Goal: Task Accomplishment & Management: Manage account settings

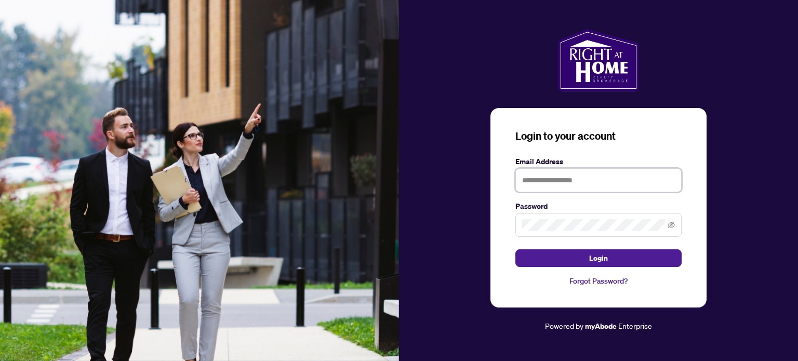
click at [580, 182] on input "text" at bounding box center [599, 180] width 166 height 24
type input "**********"
click at [516, 249] on button "Login" at bounding box center [599, 258] width 166 height 18
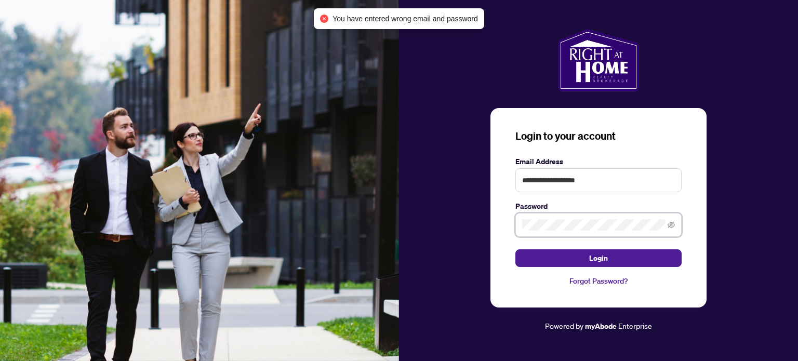
click at [360, 224] on div "**********" at bounding box center [399, 180] width 798 height 361
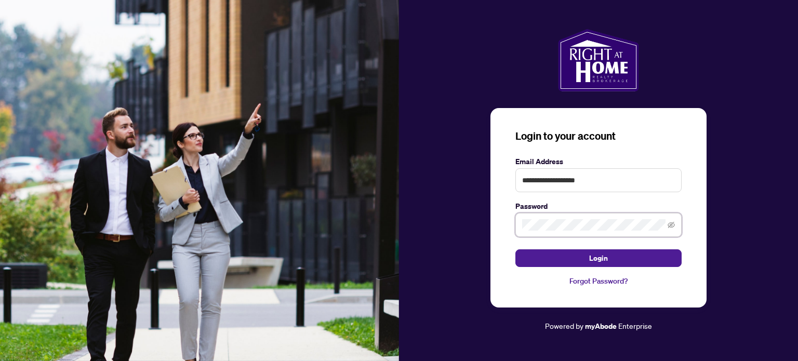
click at [516, 249] on button "Login" at bounding box center [599, 258] width 166 height 18
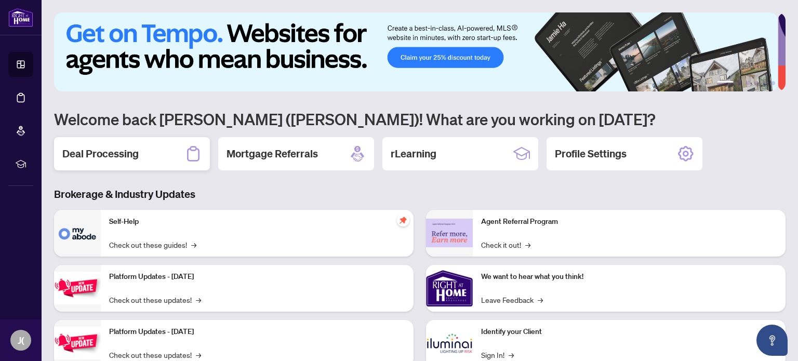
click at [101, 153] on h2 "Deal Processing" at bounding box center [100, 154] width 76 height 15
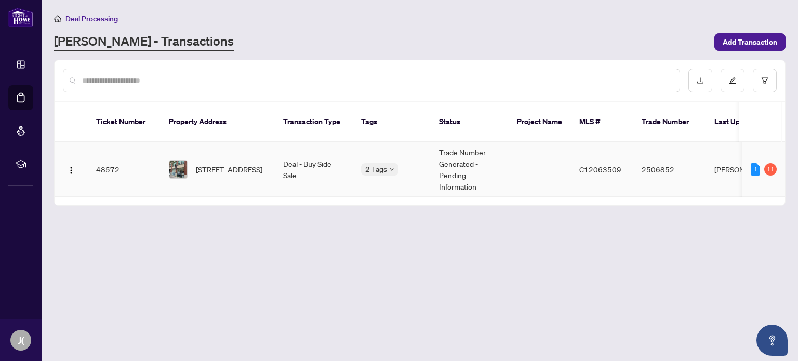
click at [428, 142] on td "2 Tags" at bounding box center [392, 169] width 78 height 55
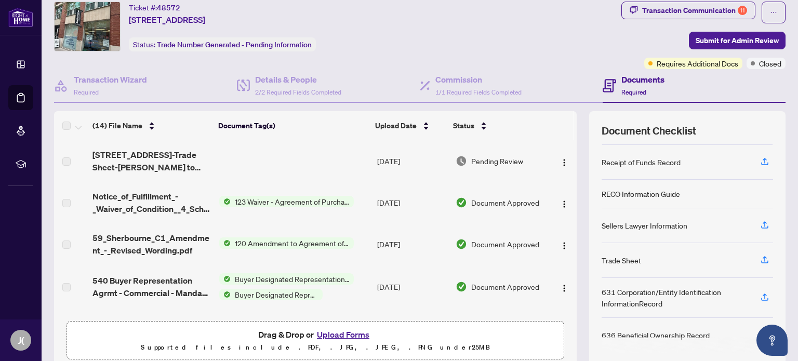
scroll to position [73, 0]
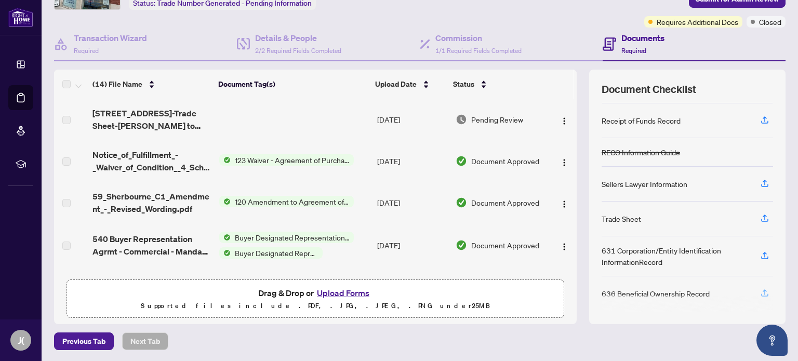
click at [760, 291] on icon "button" at bounding box center [764, 292] width 9 height 9
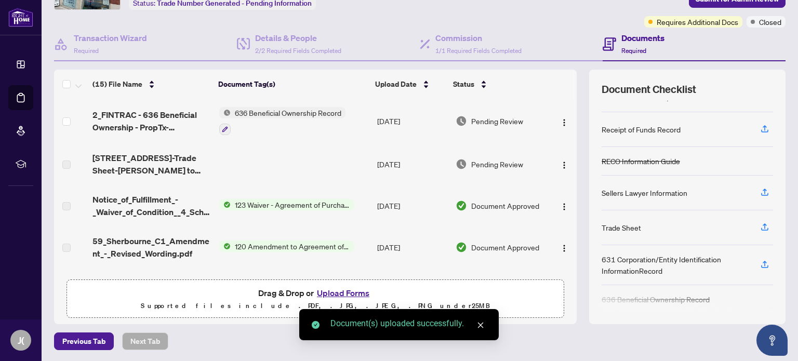
scroll to position [245, 0]
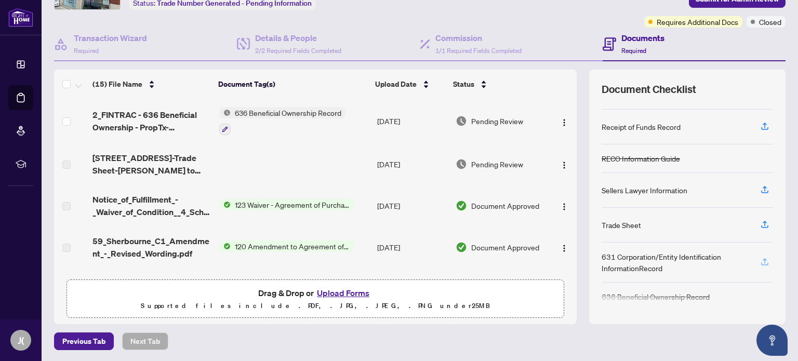
click at [760, 257] on icon "button" at bounding box center [764, 261] width 9 height 9
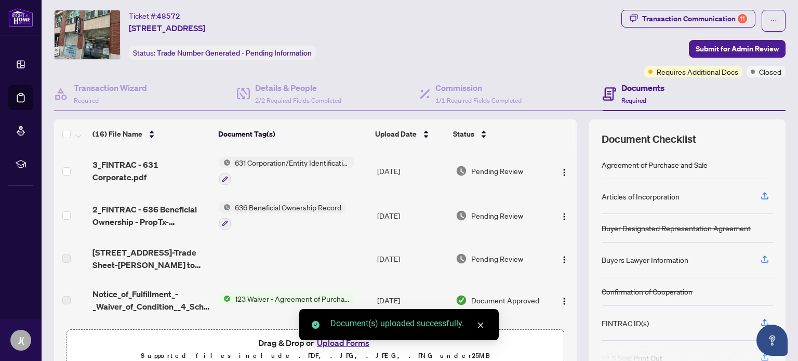
scroll to position [21, 0]
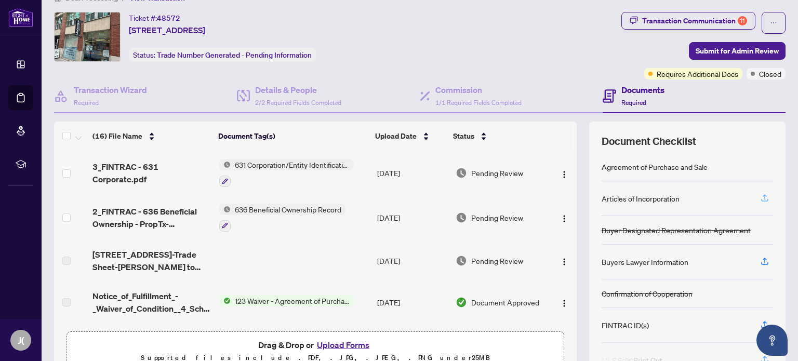
click at [760, 195] on icon "button" at bounding box center [764, 197] width 9 height 9
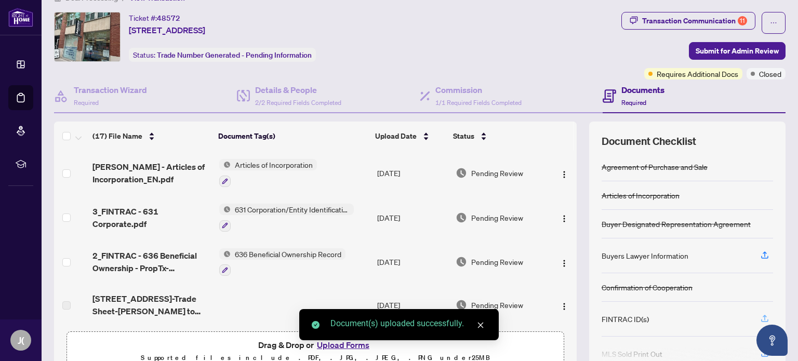
click at [760, 317] on icon "button" at bounding box center [764, 318] width 9 height 9
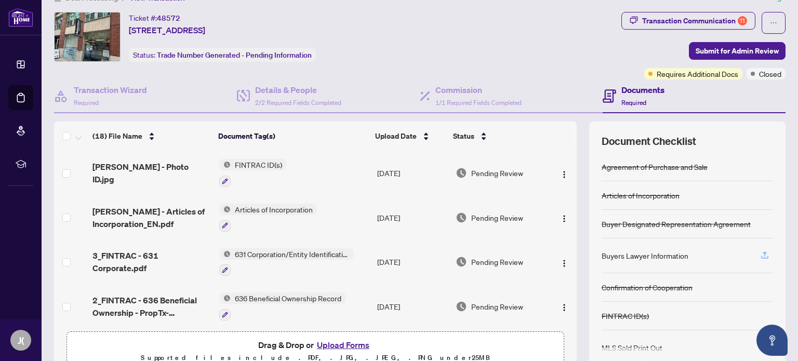
click at [761, 256] on icon "button" at bounding box center [764, 257] width 7 height 3
click at [760, 253] on icon "button" at bounding box center [764, 255] width 9 height 9
click at [763, 252] on icon "button" at bounding box center [765, 254] width 4 height 5
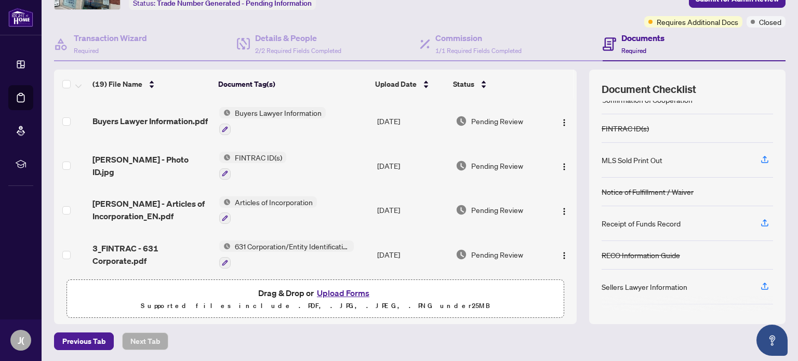
scroll to position [123, 0]
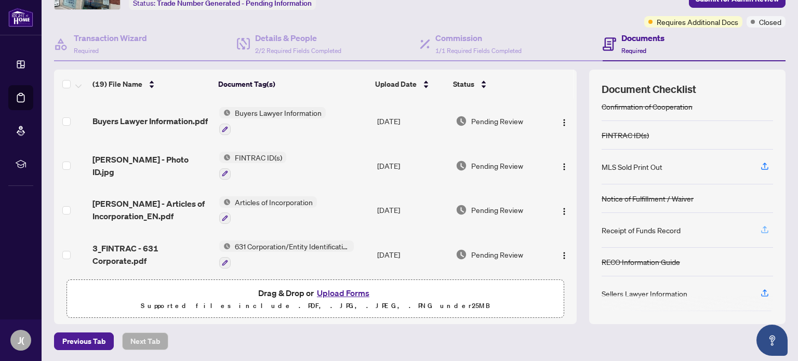
click at [760, 225] on icon "button" at bounding box center [764, 229] width 9 height 9
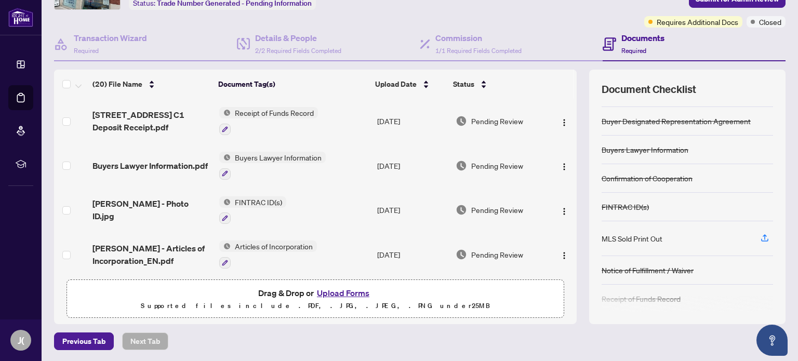
scroll to position [52, 0]
click at [763, 233] on icon "button" at bounding box center [765, 235] width 4 height 5
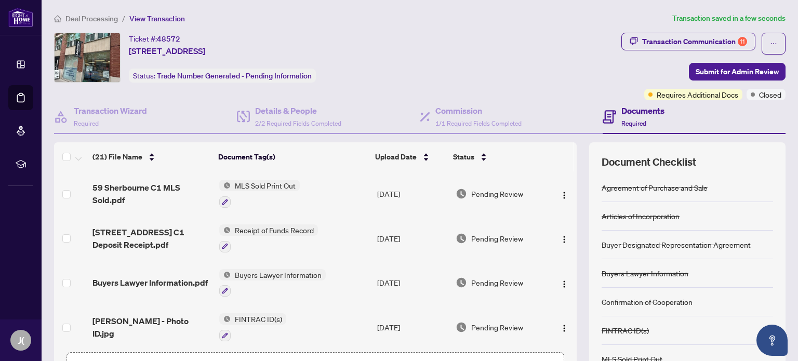
scroll to position [0, 0]
click at [751, 75] on span "Submit for Admin Review" at bounding box center [737, 71] width 83 height 17
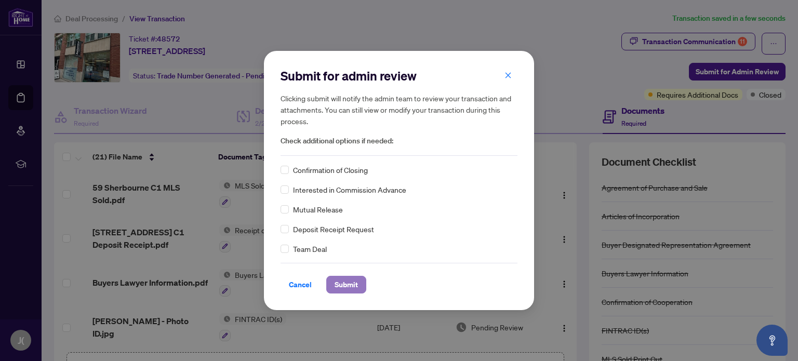
click at [351, 286] on span "Submit" at bounding box center [346, 285] width 23 height 17
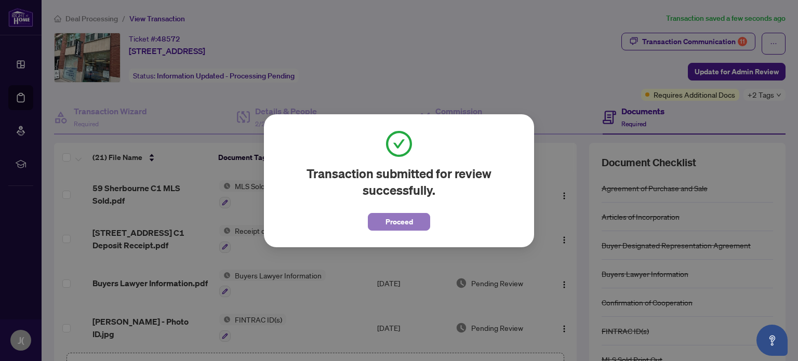
click at [408, 222] on span "Proceed" at bounding box center [400, 222] width 28 height 17
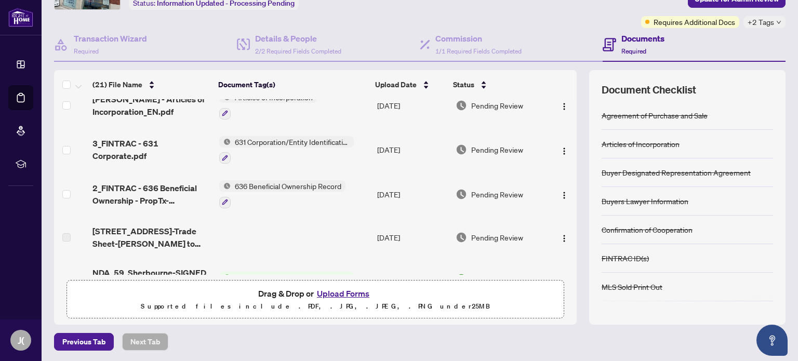
scroll to position [215, 0]
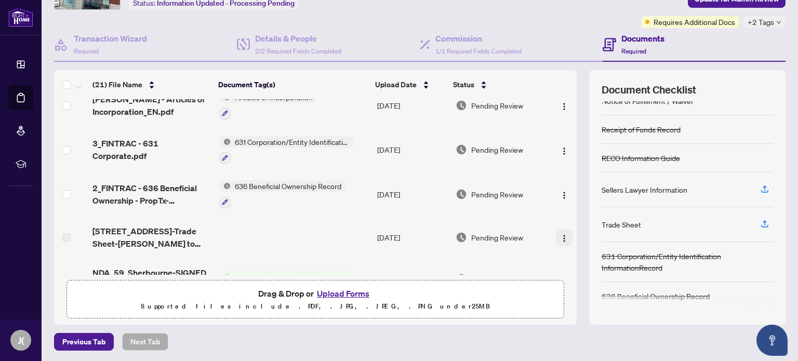
click at [560, 234] on img "button" at bounding box center [564, 238] width 8 height 8
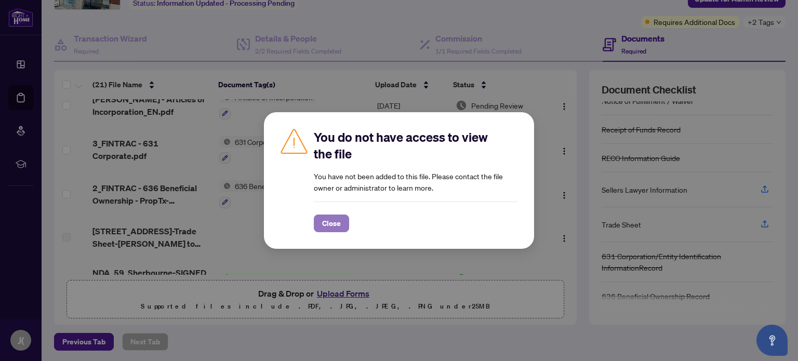
click at [336, 225] on span "Close" at bounding box center [331, 223] width 19 height 17
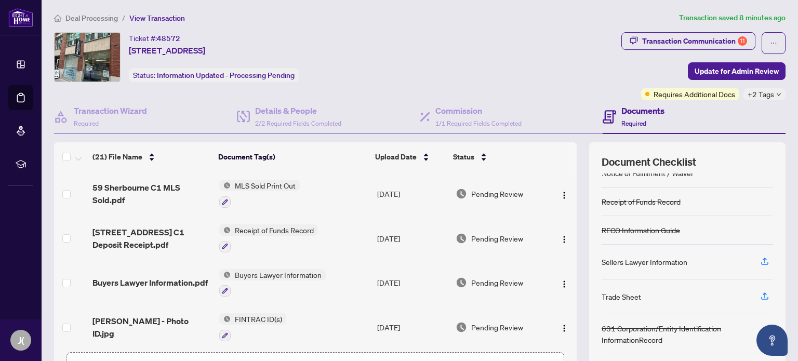
scroll to position [0, 0]
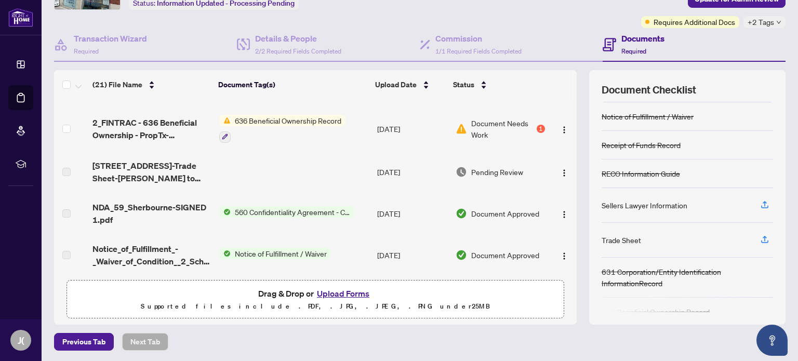
scroll to position [220, 0]
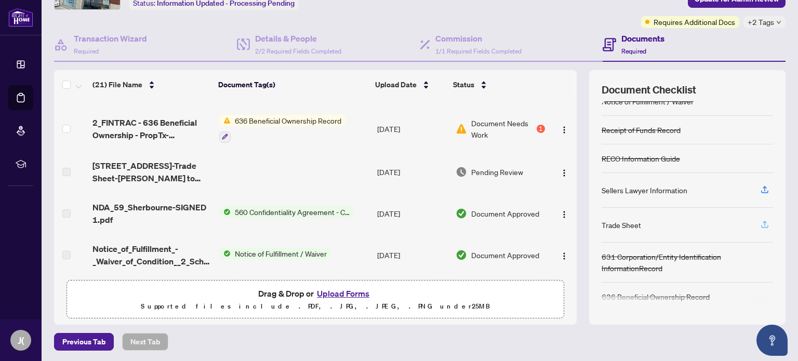
click at [761, 225] on icon "button" at bounding box center [764, 226] width 7 height 3
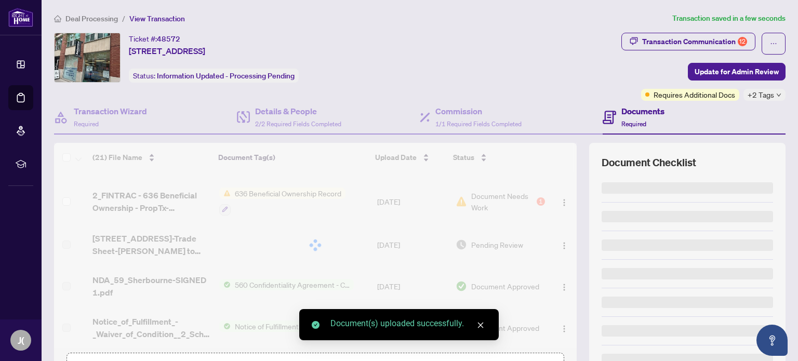
scroll to position [0, 0]
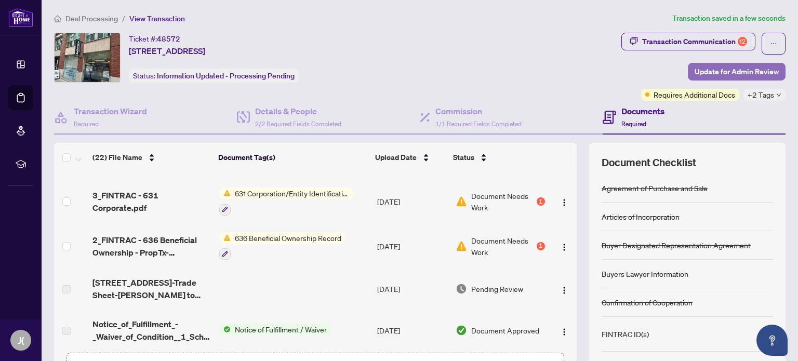
click at [695, 72] on span "Update for Admin Review" at bounding box center [737, 71] width 84 height 17
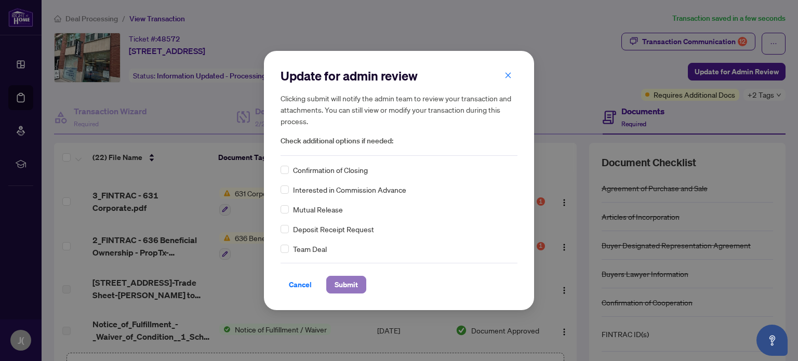
click at [353, 283] on span "Submit" at bounding box center [346, 285] width 23 height 17
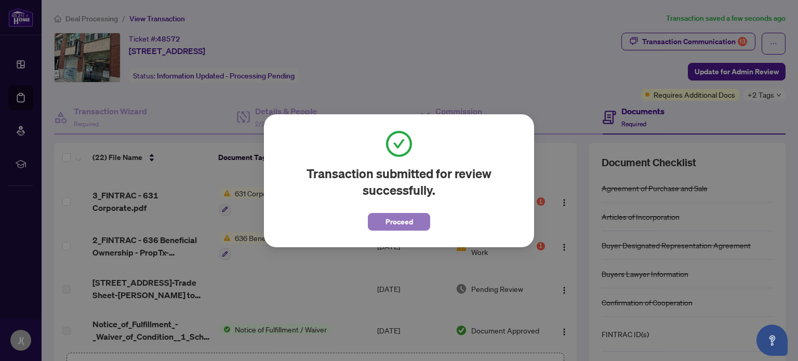
click at [395, 225] on span "Proceed" at bounding box center [400, 222] width 28 height 17
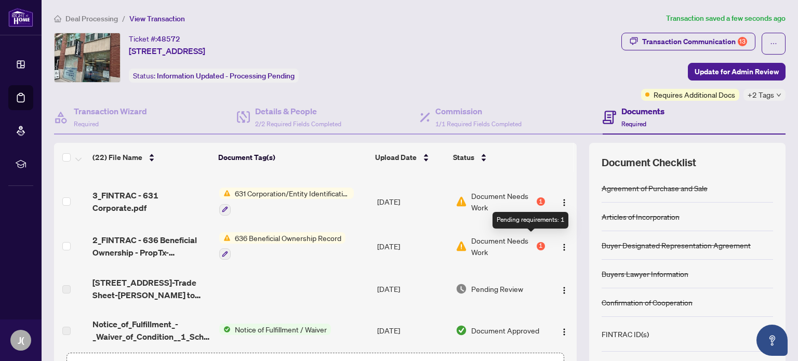
click at [537, 242] on div "1" at bounding box center [541, 246] width 8 height 8
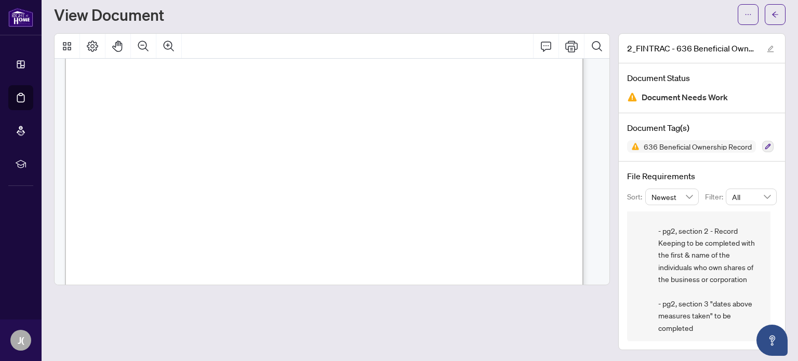
scroll to position [1153, 0]
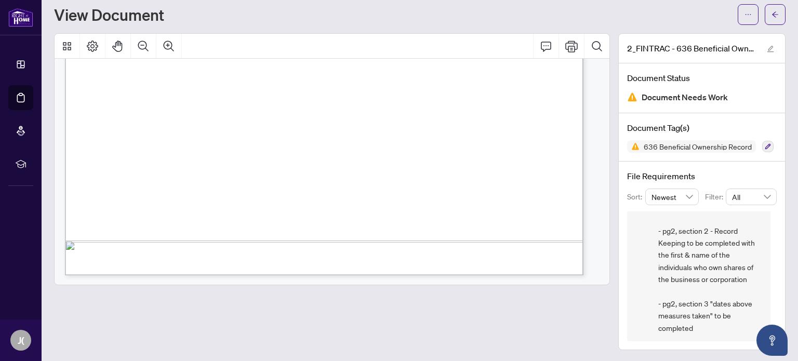
click at [640, 42] on span "2_FINTRAC - 636 Beneficial Ownership - PropTx-[PERSON_NAME].pdf" at bounding box center [692, 48] width 130 height 12
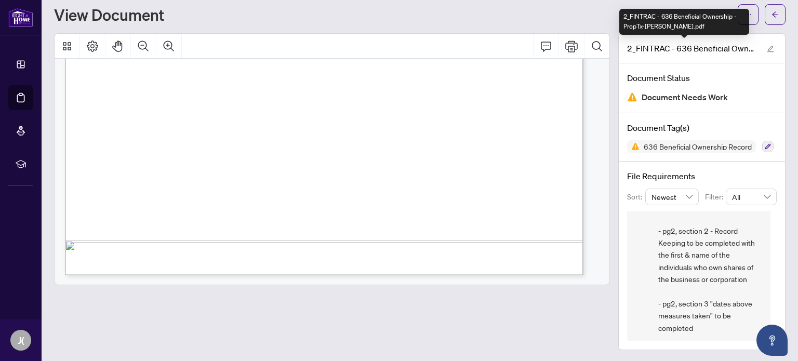
click at [529, 27] on div "Deal Processing / View Transaction / View Document View Document 2_FINTRAC - 63…" at bounding box center [420, 167] width 732 height 366
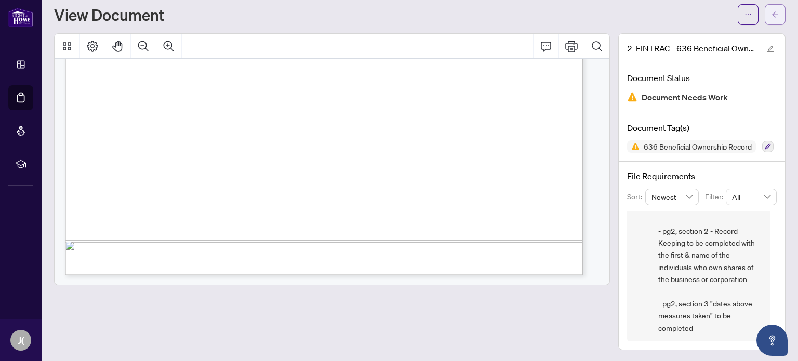
click at [772, 8] on span "button" at bounding box center [775, 14] width 7 height 17
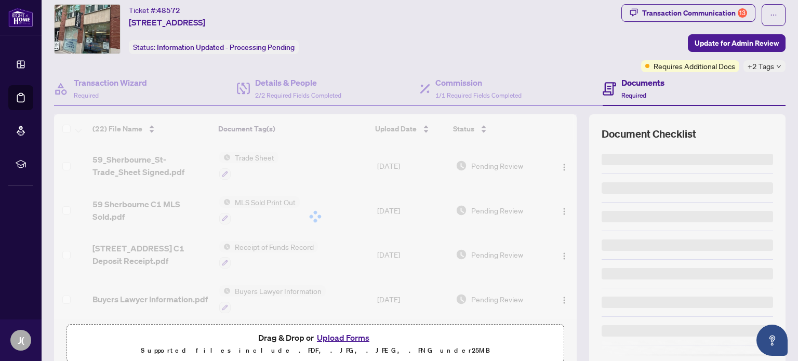
click at [546, 40] on div "Ticket #: 48572 59 Sherbourne St, Toronto, Ontario M5A 2P8, Canada Status: Info…" at bounding box center [335, 29] width 563 height 50
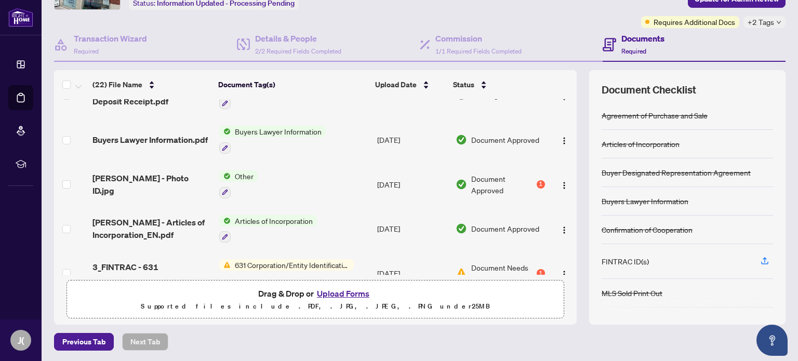
scroll to position [156, 0]
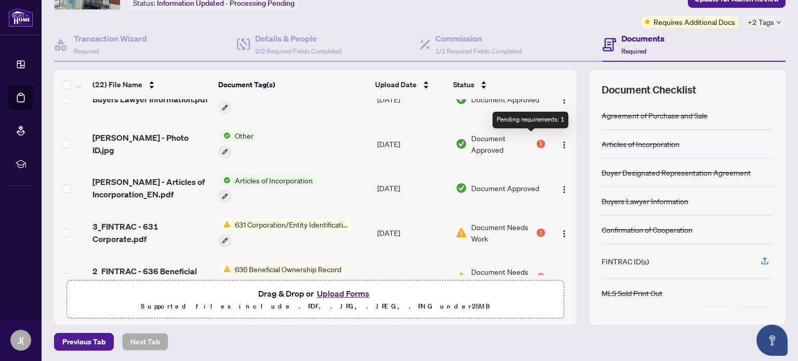
click at [537, 141] on div "1" at bounding box center [541, 144] width 8 height 8
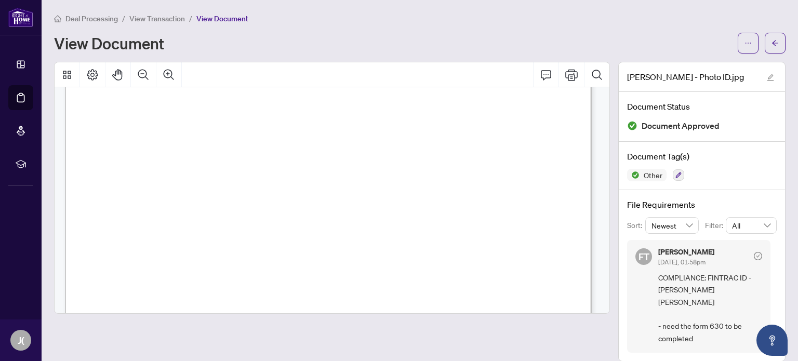
scroll to position [539, 0]
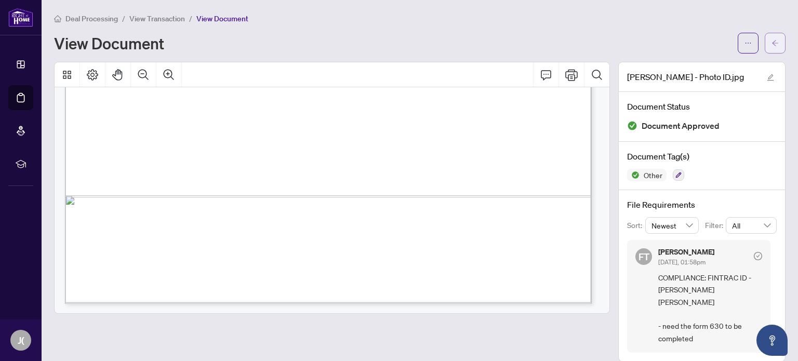
click at [784, 39] on main "Deal Processing / View Transaction / View Document View Document Harmanjot - Ph…" at bounding box center [420, 180] width 757 height 361
click at [777, 38] on span "button" at bounding box center [775, 43] width 7 height 17
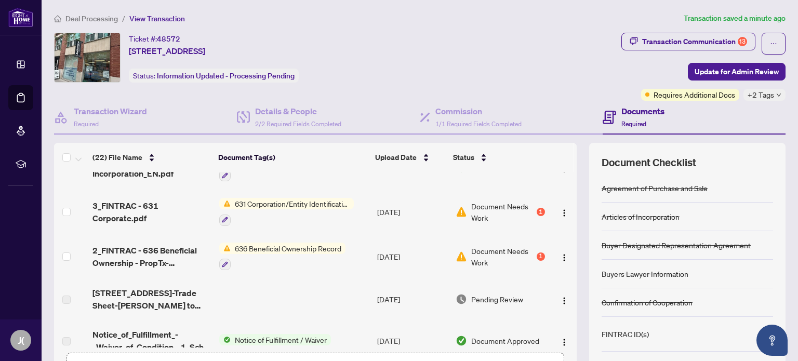
scroll to position [260, 0]
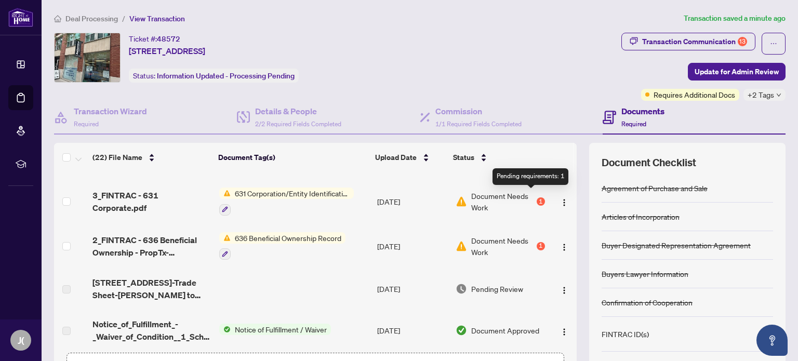
click at [537, 198] on div "1" at bounding box center [541, 202] width 8 height 8
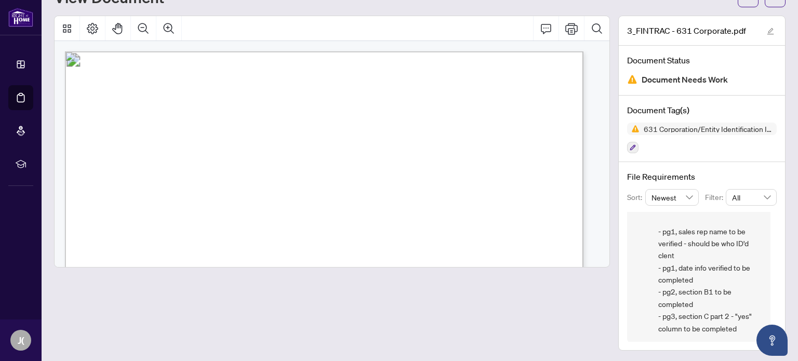
click at [333, 155] on span "It is recommended that the Corporation/Entity Identification Information Record…" at bounding box center [216, 157] width 233 height 9
click at [319, 163] on span "for a buyer when the offer is submitted and/or a deposit made, and" at bounding box center [225, 167] width 187 height 9
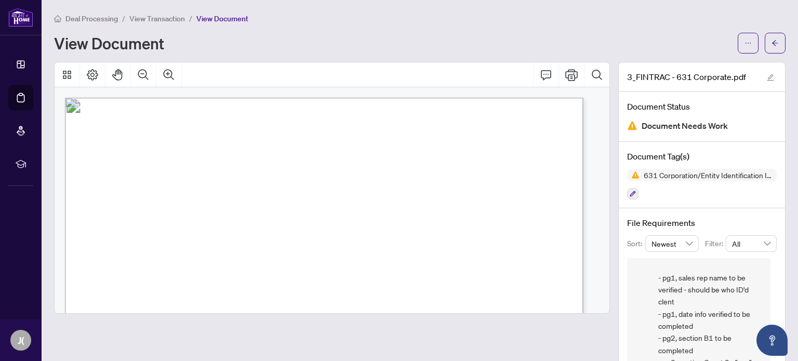
scroll to position [46, 0]
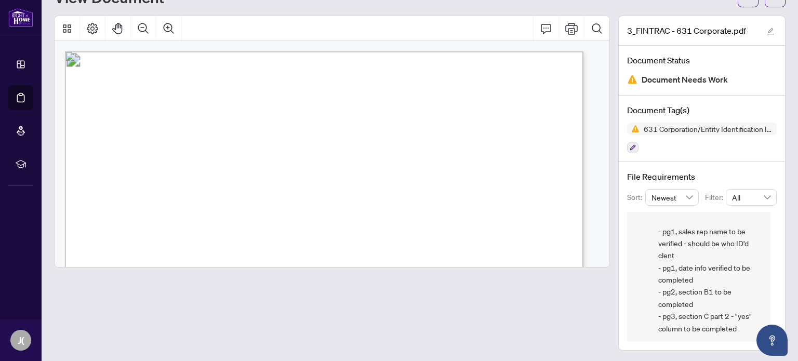
drag, startPoint x: 698, startPoint y: 248, endPoint x: 441, endPoint y: 166, distance: 269.6
click at [319, 166] on span "for a buyer when the offer is submitted and/or a deposit made, and" at bounding box center [225, 167] width 187 height 9
click at [543, 305] on div at bounding box center [332, 183] width 556 height 335
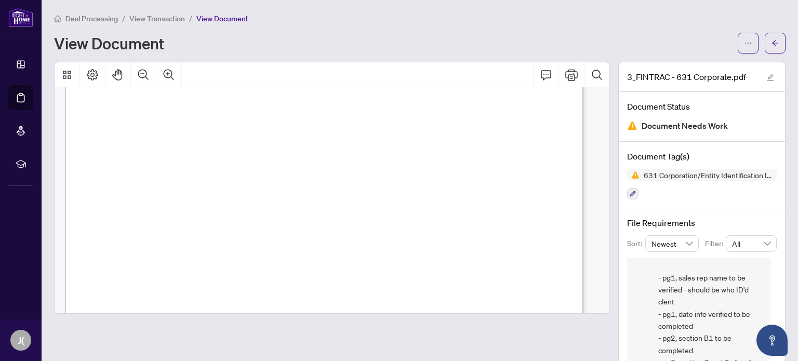
scroll to position [416, 0]
click at [772, 43] on icon "arrow-left" at bounding box center [775, 43] width 7 height 7
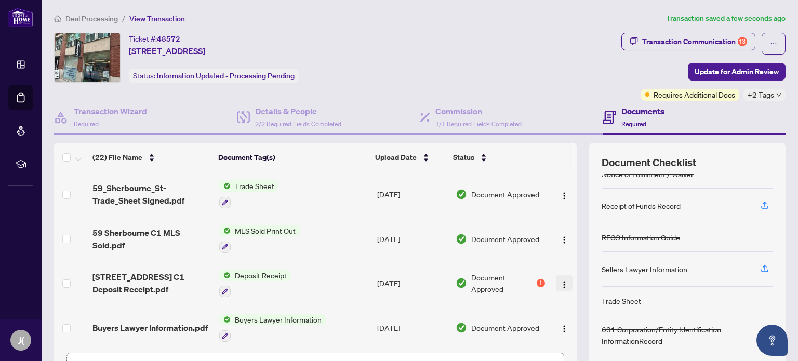
click at [560, 281] on img "button" at bounding box center [564, 285] width 8 height 8
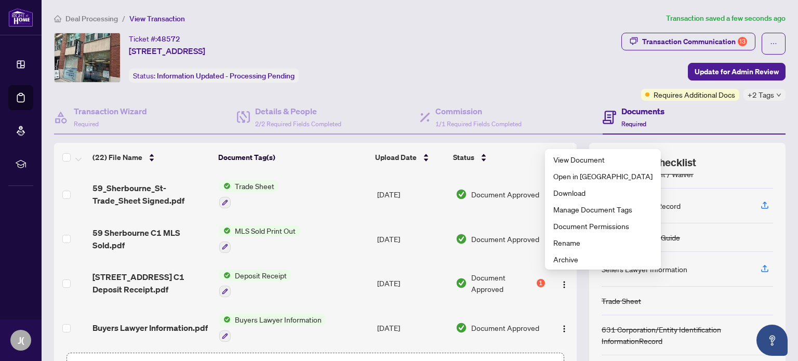
click at [536, 277] on td "Document Approved 1" at bounding box center [501, 283] width 98 height 45
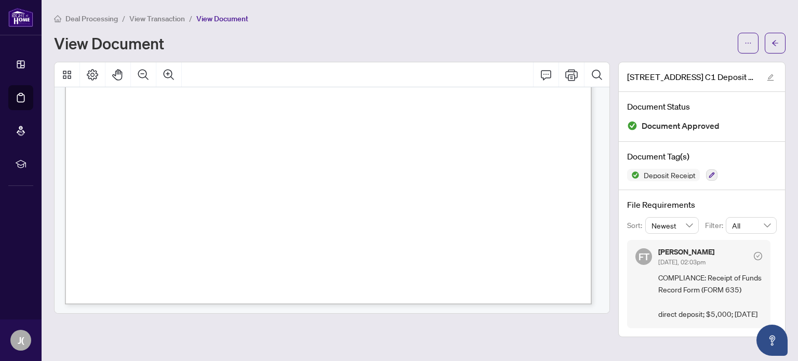
scroll to position [135, 0]
click at [780, 43] on button "button" at bounding box center [775, 43] width 21 height 21
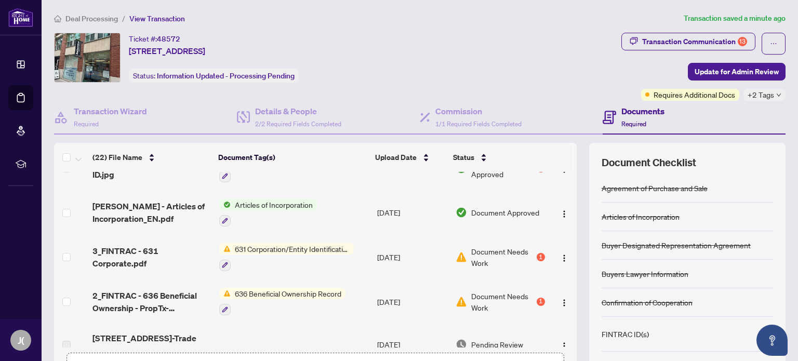
scroll to position [208, 0]
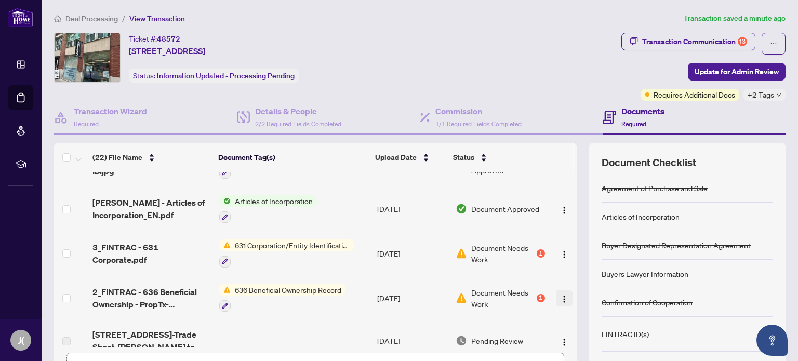
click at [560, 295] on img "button" at bounding box center [564, 299] width 8 height 8
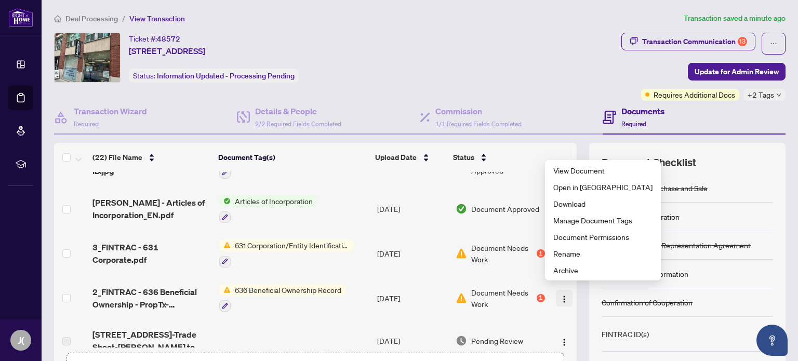
click at [560, 295] on img "button" at bounding box center [564, 299] width 8 height 8
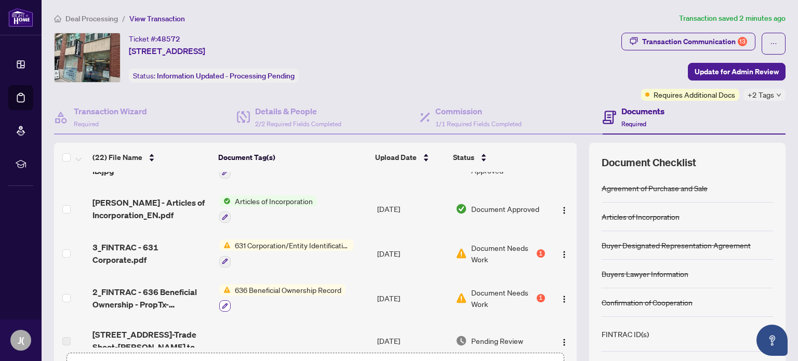
click at [223, 303] on icon "button" at bounding box center [225, 306] width 6 height 6
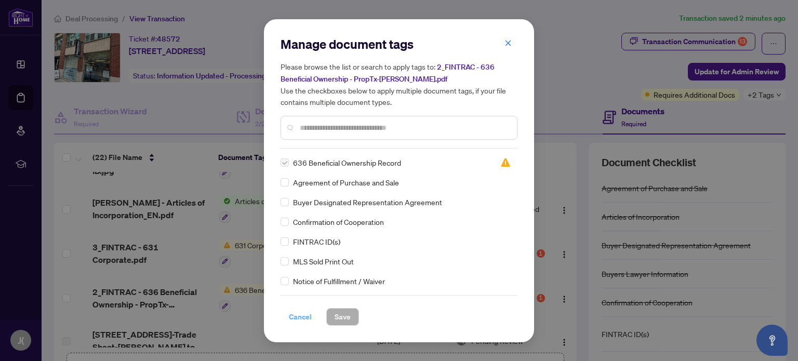
click at [301, 316] on span "Cancel" at bounding box center [300, 317] width 23 height 17
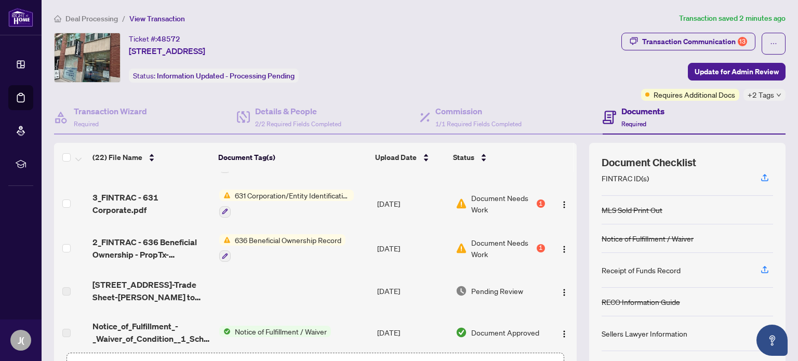
scroll to position [260, 0]
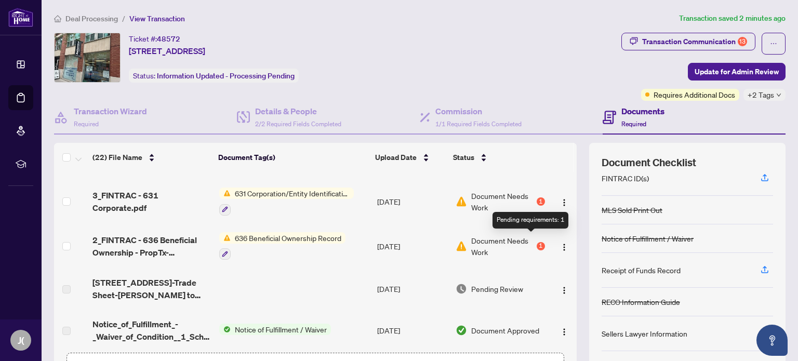
click at [537, 242] on div "1" at bounding box center [541, 246] width 8 height 8
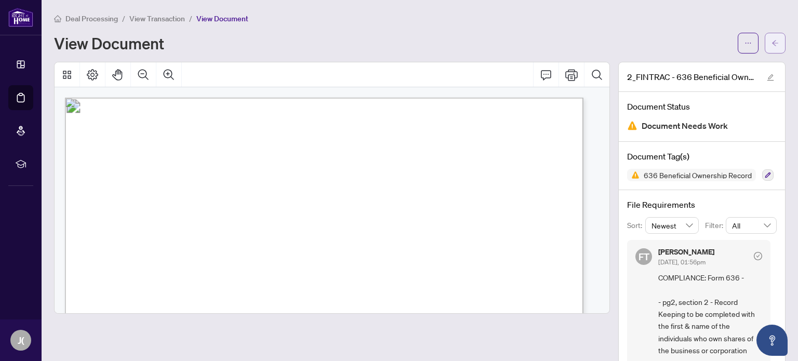
click at [772, 45] on icon "arrow-left" at bounding box center [775, 43] width 7 height 7
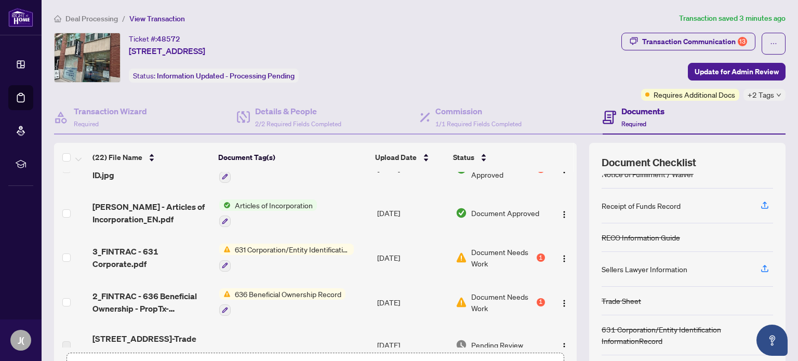
scroll to position [208, 0]
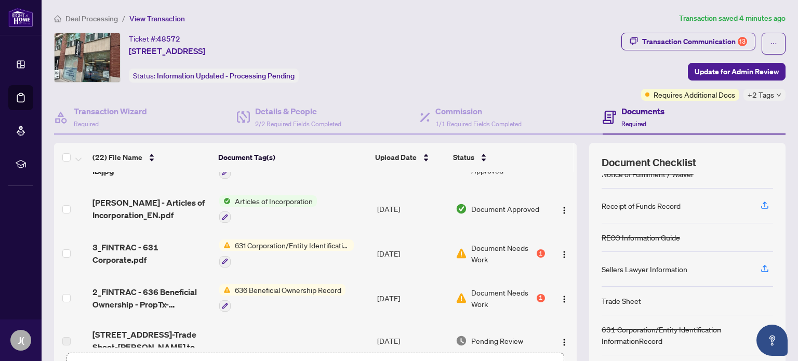
click at [339, 240] on span "631 Corporation/Entity Identification InformationRecord" at bounding box center [292, 245] width 123 height 11
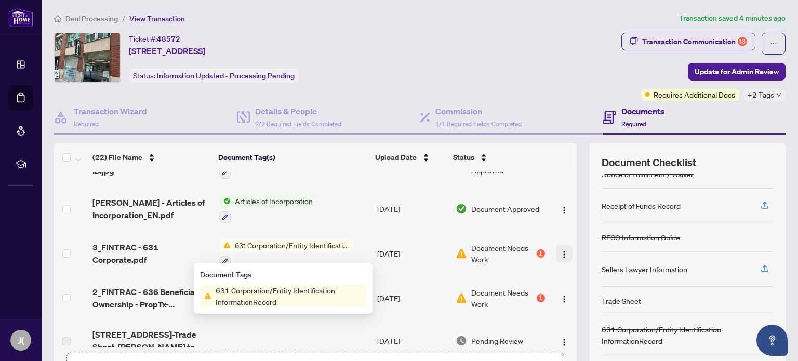
click at [556, 247] on button "button" at bounding box center [564, 253] width 17 height 17
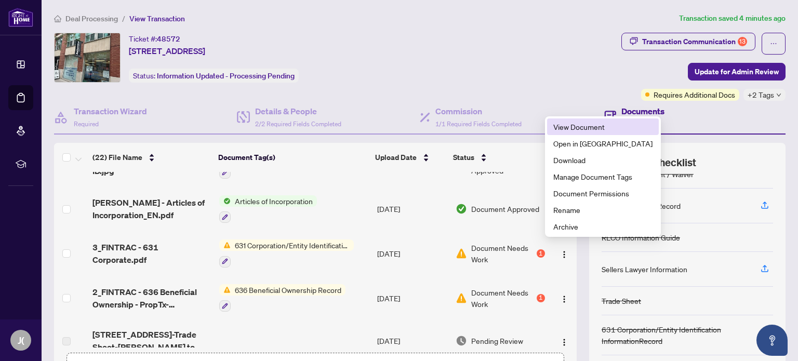
click at [584, 127] on span "View Document" at bounding box center [603, 126] width 99 height 11
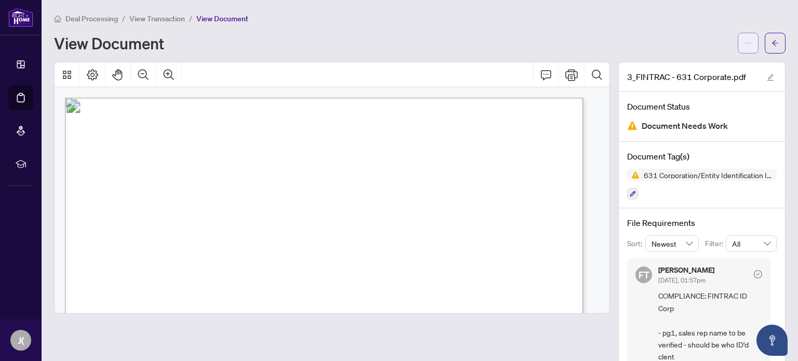
click at [738, 43] on button "button" at bounding box center [748, 43] width 21 height 21
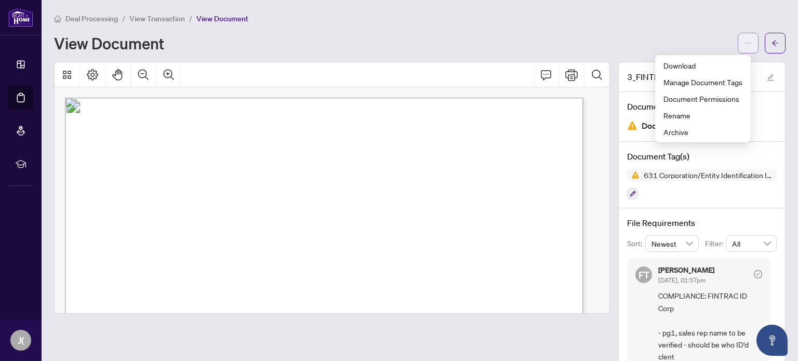
click at [738, 43] on button "button" at bounding box center [748, 43] width 21 height 21
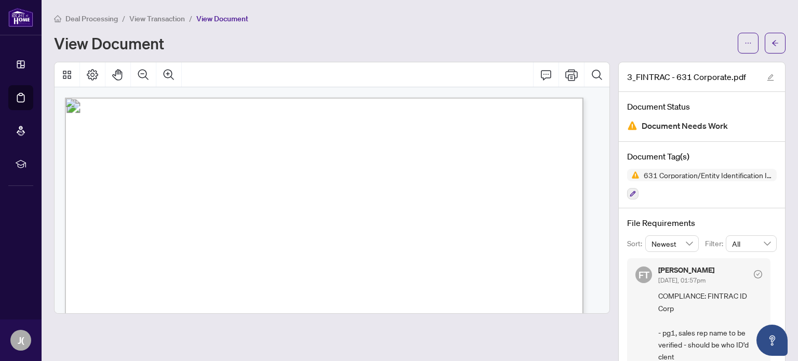
scroll to position [46, 0]
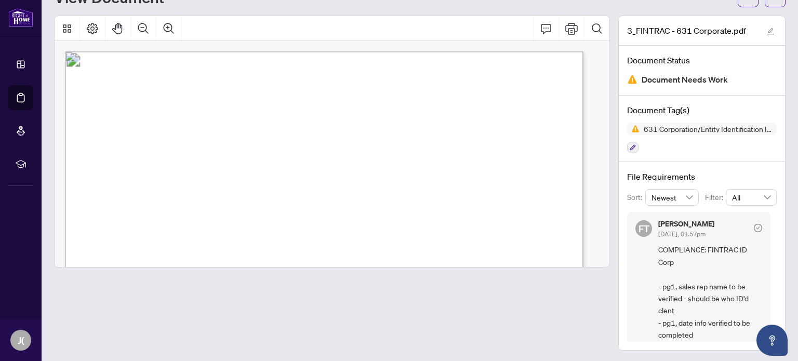
click at [720, 244] on span "COMPLIANCE: FINTRAC ID Corp - pg1, sales rep name to be verified - should be wh…" at bounding box center [711, 317] width 104 height 146
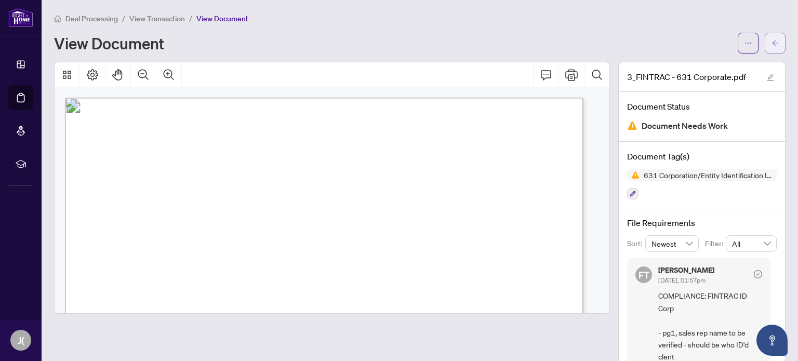
click at [772, 38] on span "button" at bounding box center [775, 43] width 7 height 17
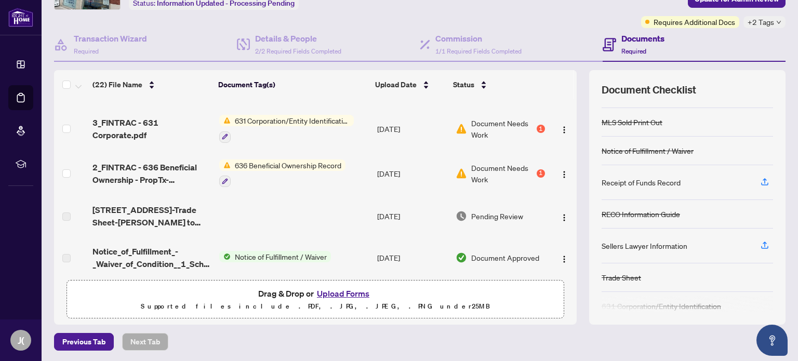
scroll to position [168, 0]
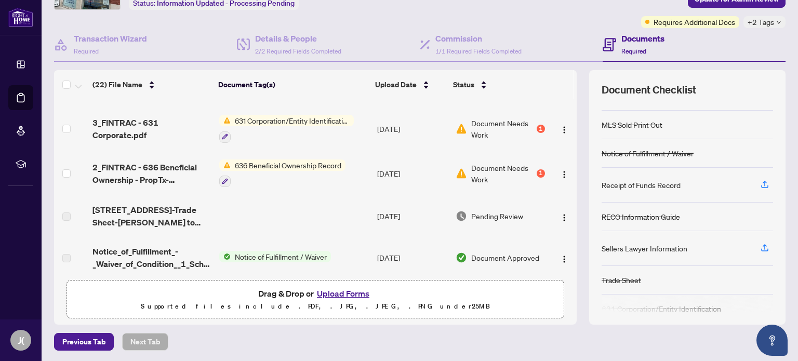
click at [347, 292] on button "Upload Forms" at bounding box center [343, 294] width 59 height 14
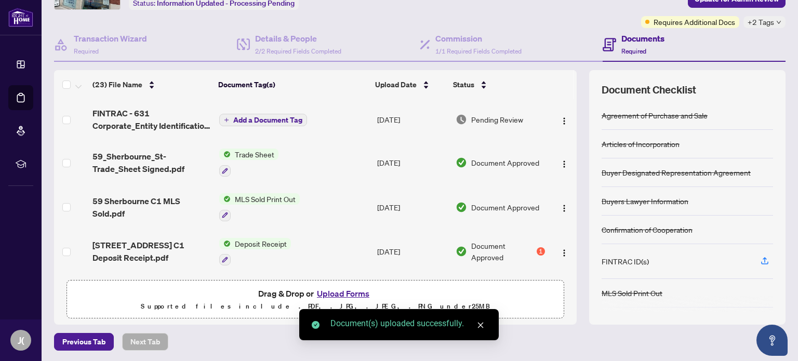
scroll to position [0, 0]
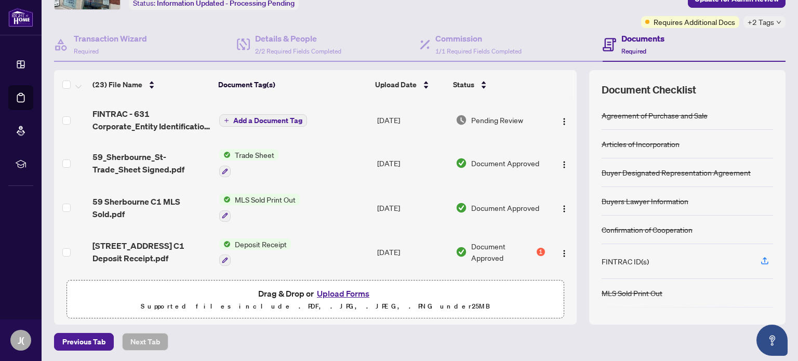
click at [224, 118] on icon "plus" at bounding box center [226, 120] width 5 height 5
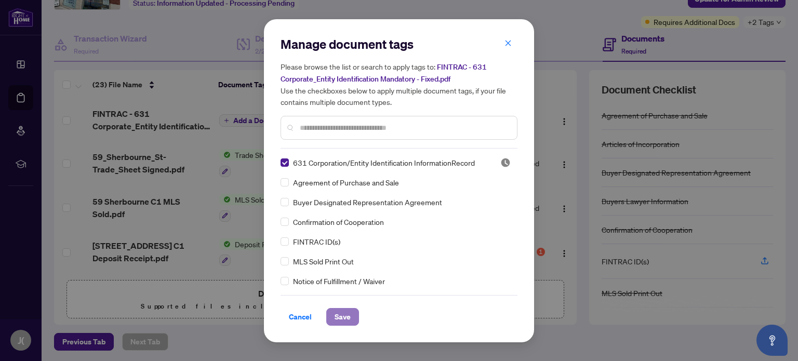
click at [345, 315] on span "Save" at bounding box center [343, 317] width 16 height 17
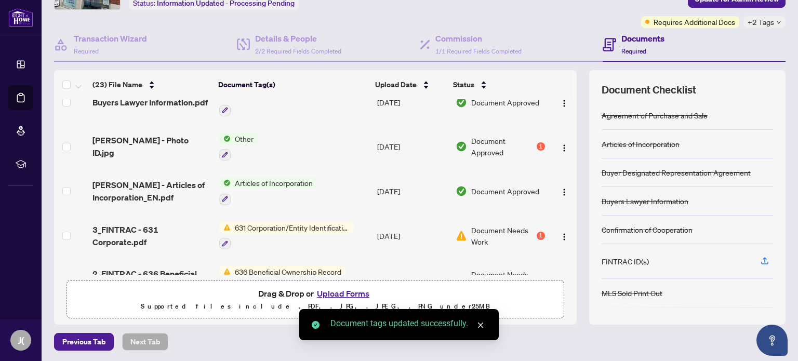
scroll to position [208, 0]
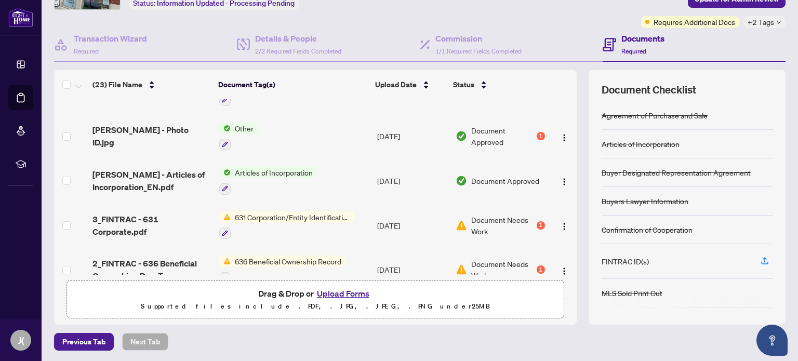
click at [188, 260] on span "2_FINTRAC - 636 Beneficial Ownership - PropTx-[PERSON_NAME].pdf" at bounding box center [152, 269] width 118 height 25
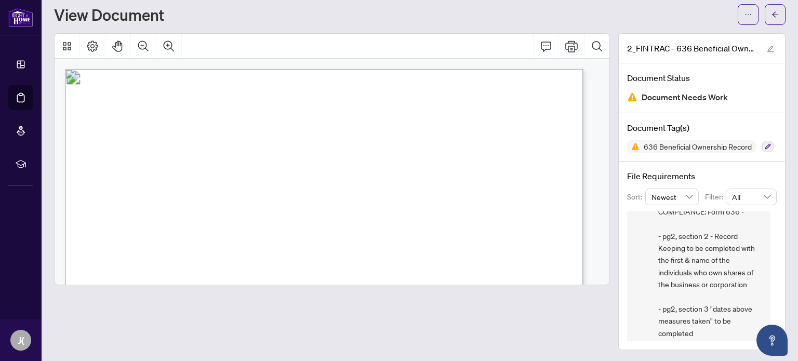
scroll to position [43, 0]
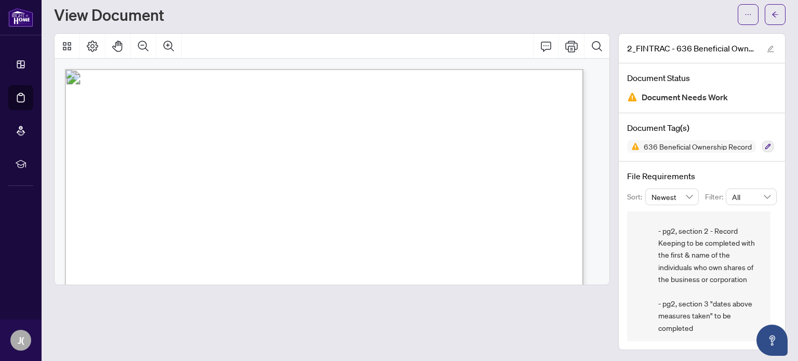
click at [550, 322] on div at bounding box center [332, 191] width 556 height 317
click at [774, 11] on button "button" at bounding box center [775, 14] width 21 height 21
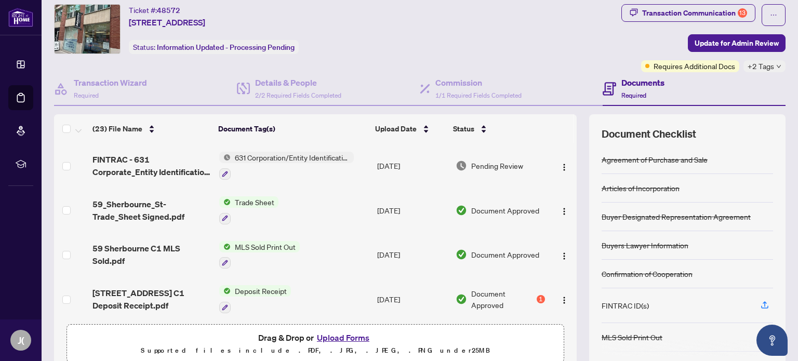
click at [325, 336] on button "Upload Forms" at bounding box center [343, 338] width 59 height 14
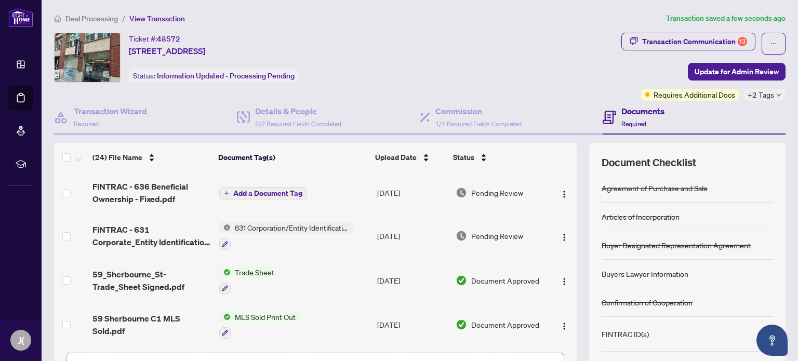
click at [225, 191] on icon "plus" at bounding box center [226, 193] width 5 height 5
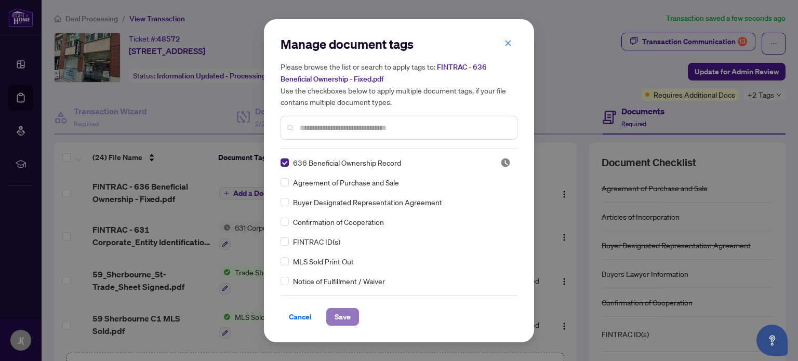
click at [344, 313] on span "Save" at bounding box center [343, 317] width 16 height 17
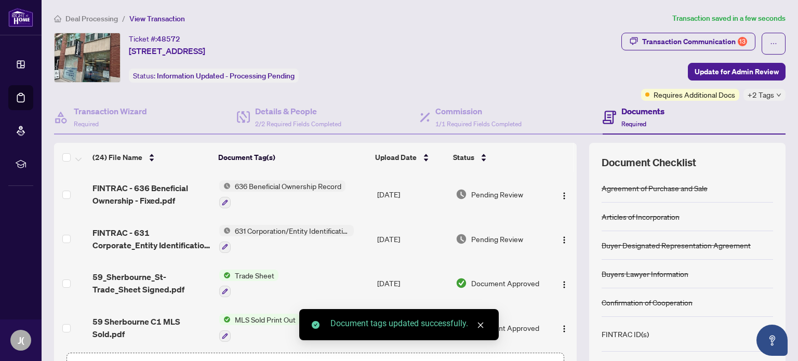
click at [388, 56] on div "Ticket #: 48572 59 Sherbourne St, Toronto, Ontario M5A 2P8, Canada Status: Info…" at bounding box center [335, 58] width 563 height 50
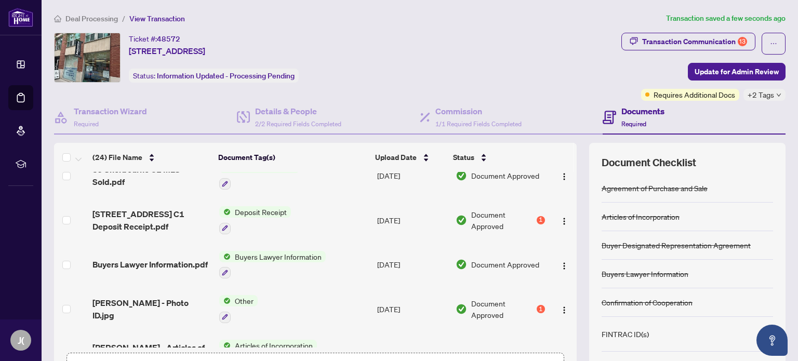
scroll to position [156, 0]
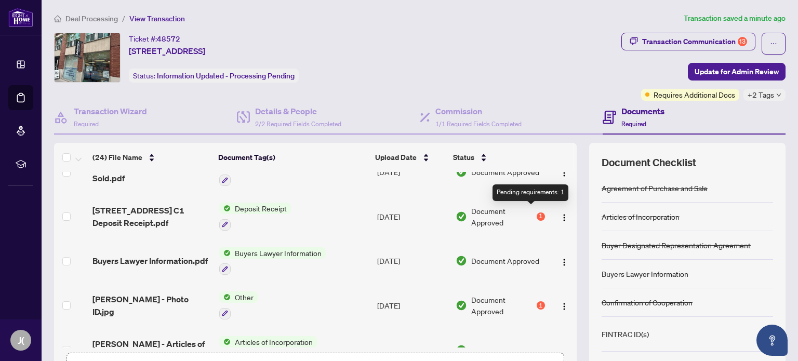
click at [537, 213] on div "1" at bounding box center [541, 217] width 8 height 8
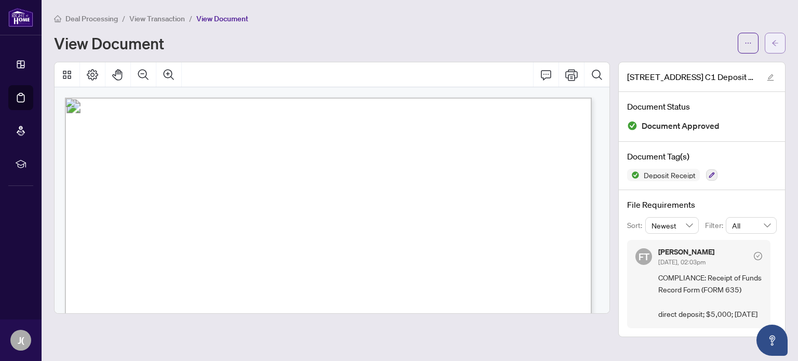
click at [770, 42] on button "button" at bounding box center [775, 43] width 21 height 21
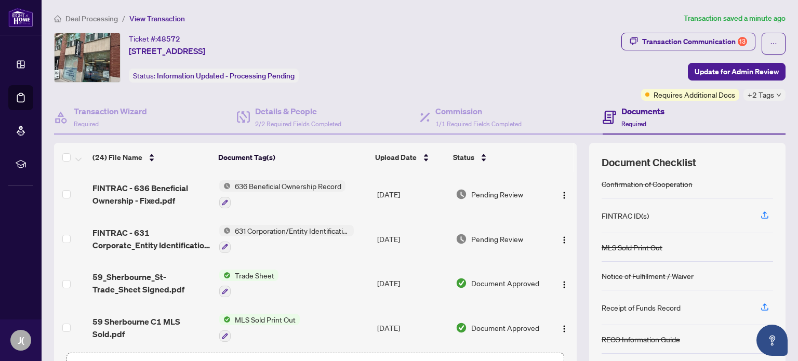
scroll to position [117, 0]
click at [760, 307] on icon "button" at bounding box center [764, 308] width 9 height 9
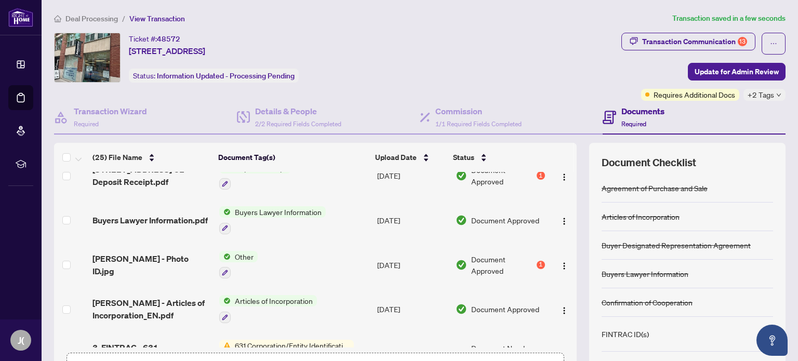
scroll to position [260, 0]
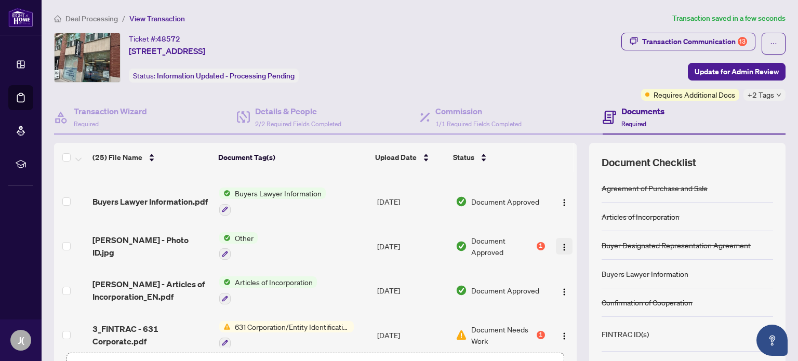
click at [560, 243] on img "button" at bounding box center [564, 247] width 8 height 8
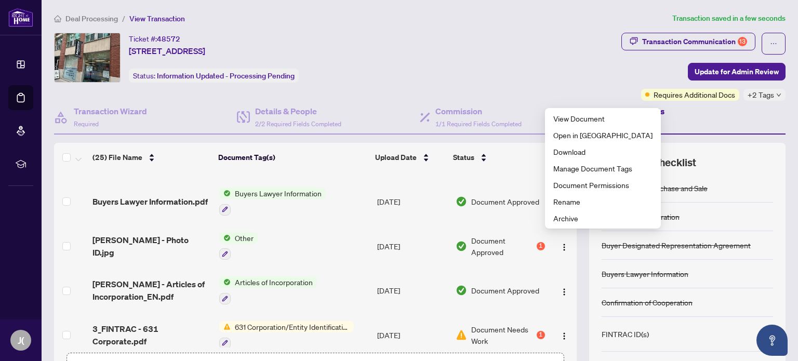
click at [524, 243] on div "Document Approved 1" at bounding box center [500, 246] width 89 height 23
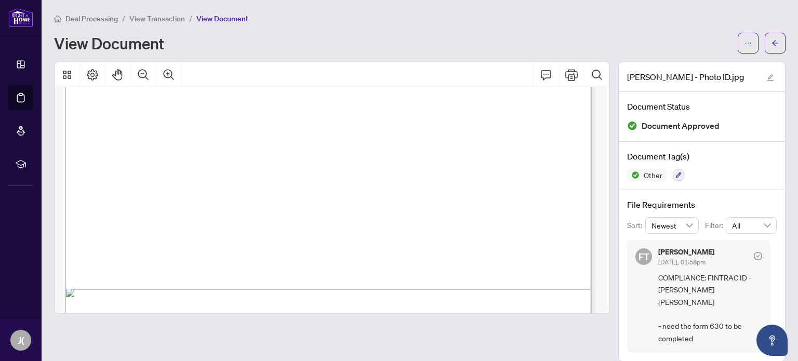
scroll to position [539, 0]
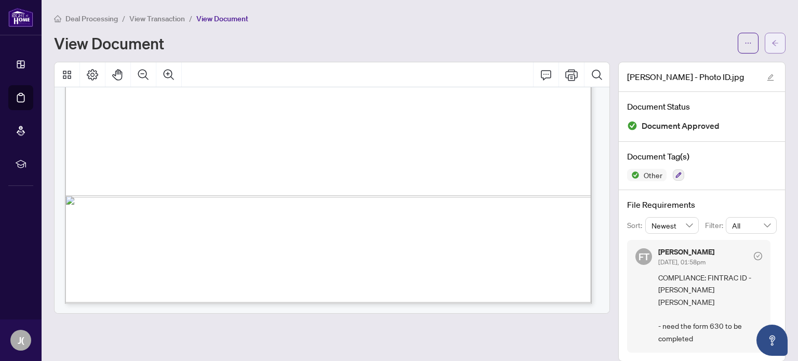
click at [773, 35] on span "button" at bounding box center [775, 43] width 7 height 17
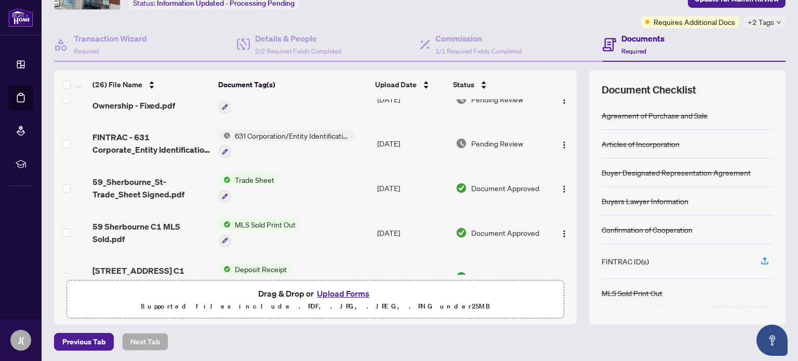
scroll to position [104, 0]
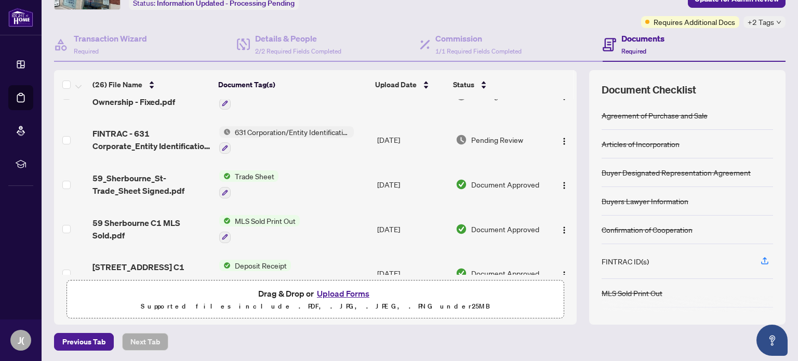
click at [340, 295] on button "Upload Forms" at bounding box center [343, 294] width 59 height 14
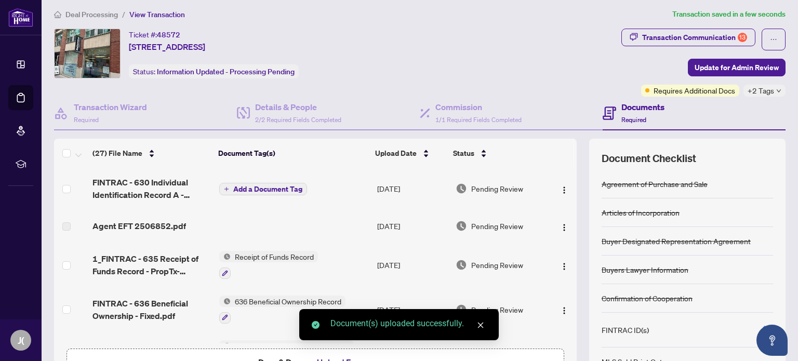
scroll to position [0, 0]
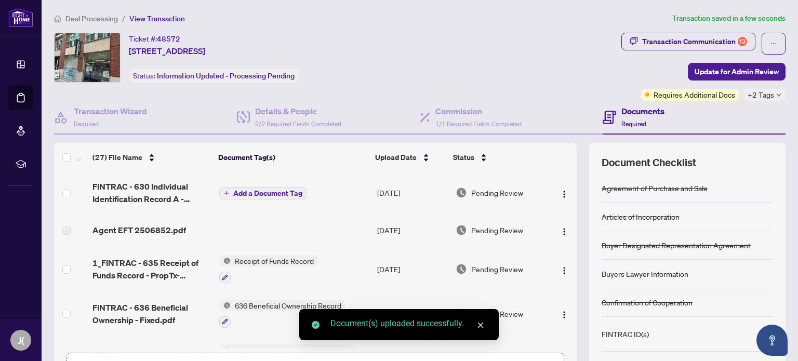
click at [228, 192] on button "Add a Document Tag" at bounding box center [263, 193] width 88 height 12
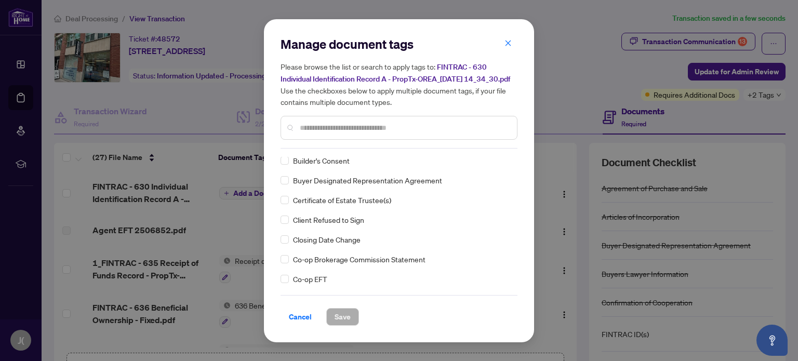
scroll to position [468, 0]
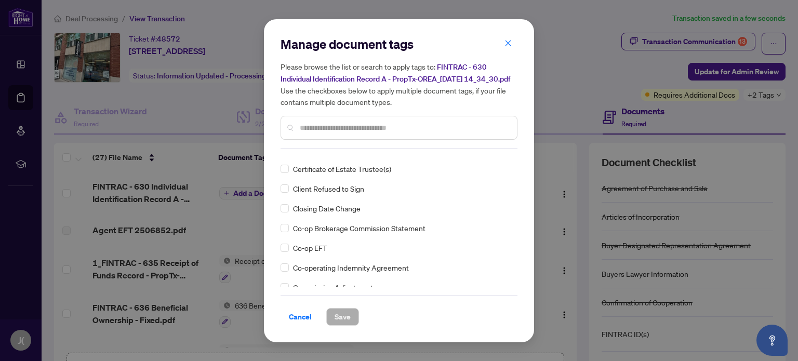
click at [367, 134] on input "text" at bounding box center [404, 127] width 209 height 11
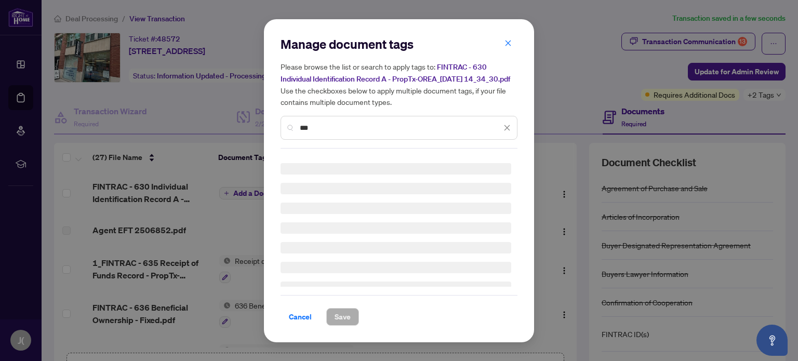
scroll to position [0, 0]
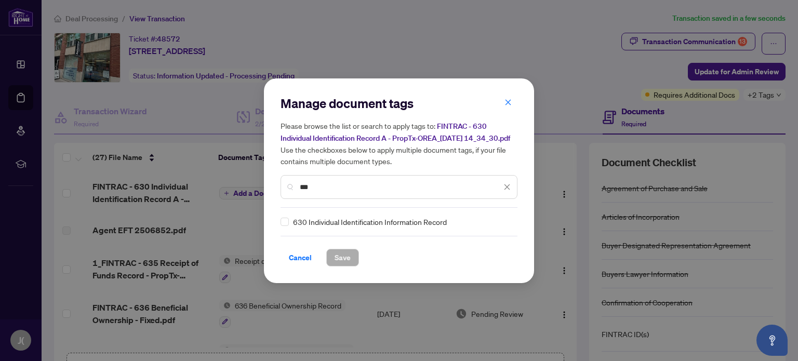
type input "***"
click at [352, 264] on button "Save" at bounding box center [342, 258] width 33 height 18
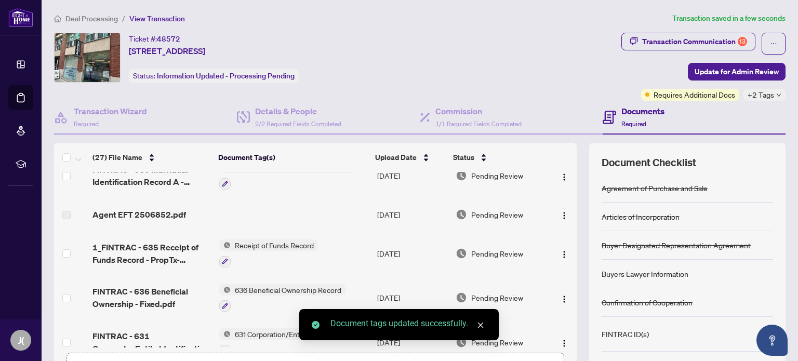
scroll to position [52, 0]
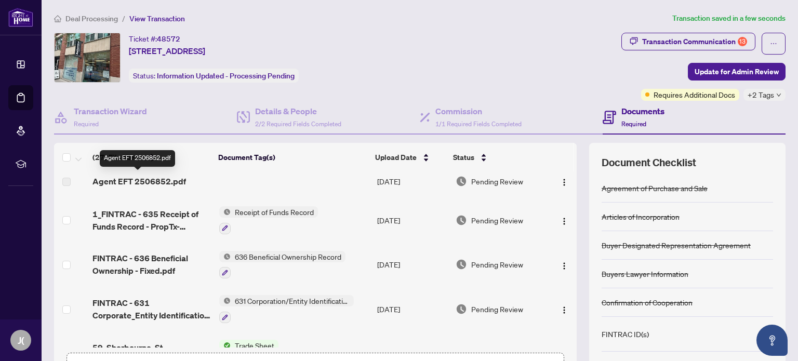
click at [141, 182] on span "Agent EFT 2506852.pdf" at bounding box center [140, 181] width 94 height 12
click at [505, 182] on span "Pending Review" at bounding box center [497, 181] width 52 height 11
click at [560, 178] on img "button" at bounding box center [564, 182] width 8 height 8
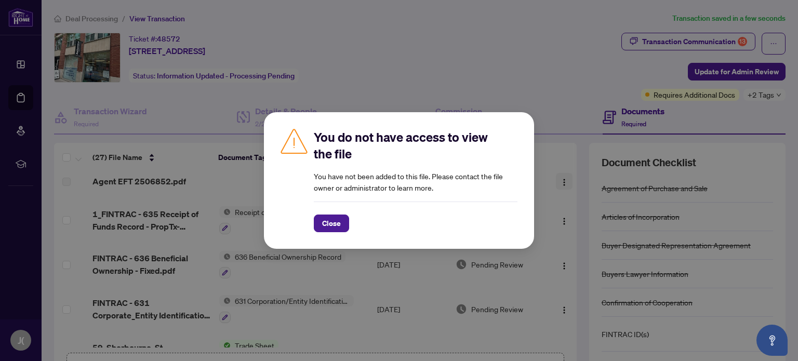
click at [551, 178] on div "You do not have access to view the file You have not been added to this file. P…" at bounding box center [399, 180] width 798 height 361
click at [328, 227] on span "Close" at bounding box center [331, 223] width 19 height 17
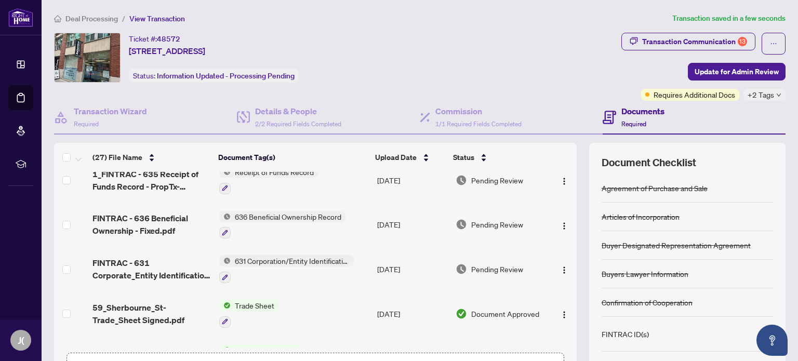
scroll to position [0, 0]
